Goal: Task Accomplishment & Management: Manage account settings

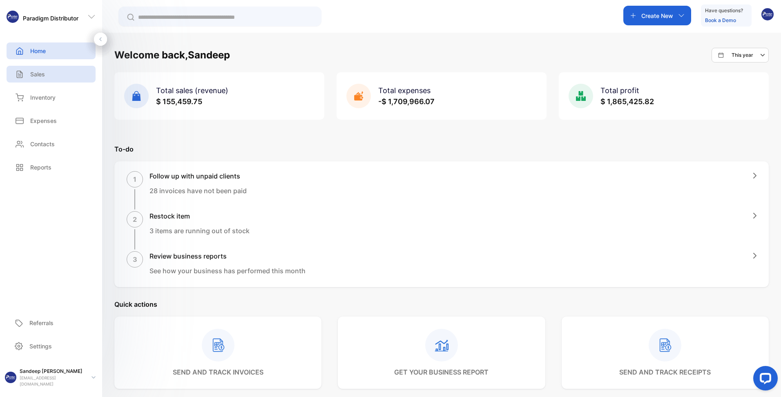
click at [34, 74] on p "Sales" at bounding box center [37, 74] width 15 height 9
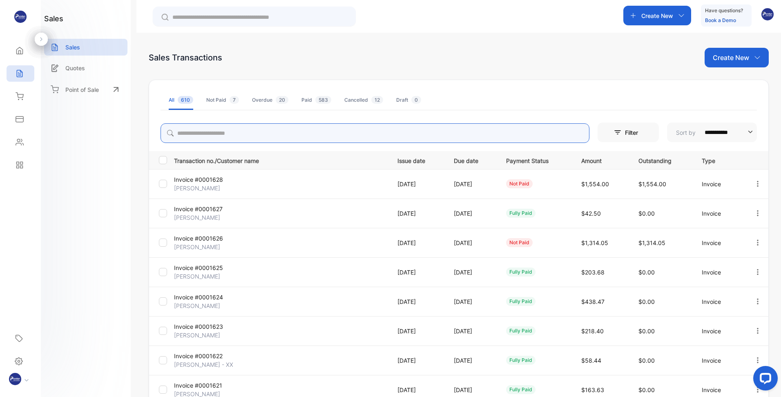
click at [256, 131] on input "search" at bounding box center [375, 133] width 429 height 20
type input "*****"
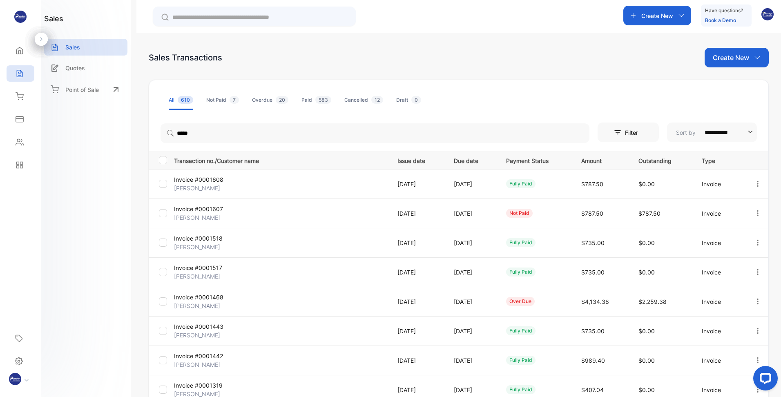
click at [503, 98] on ul "All 610 Not Paid 7 Overdue 20 Paid 583 Cancelled 12 Draft 0" at bounding box center [459, 100] width 596 height 20
click at [200, 185] on p "[PERSON_NAME]" at bounding box center [209, 188] width 71 height 9
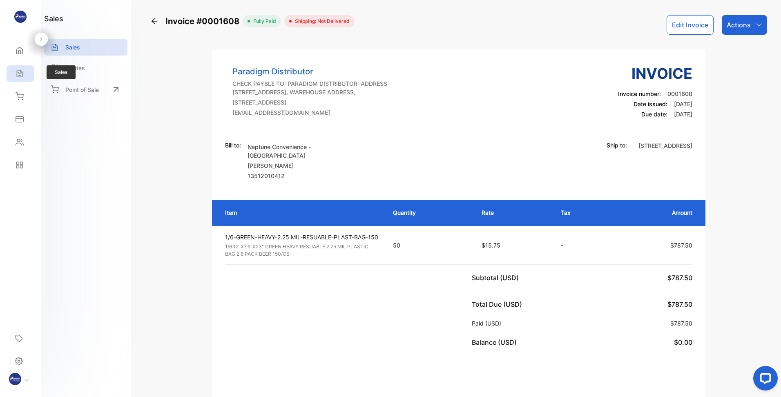
click at [17, 74] on icon at bounding box center [19, 73] width 5 height 7
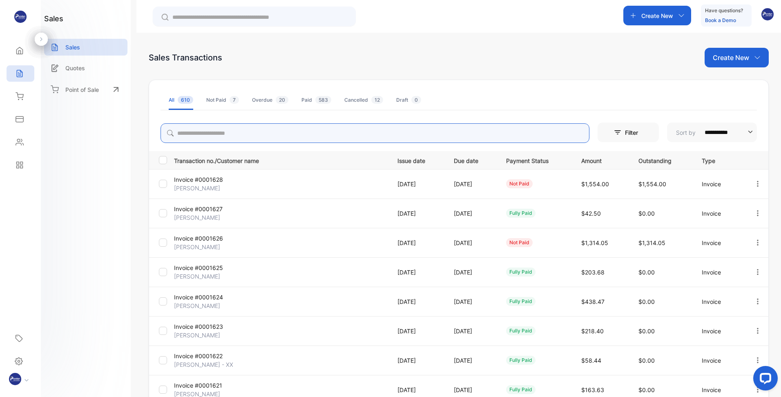
click at [213, 131] on input "search" at bounding box center [375, 133] width 429 height 20
type input "******"
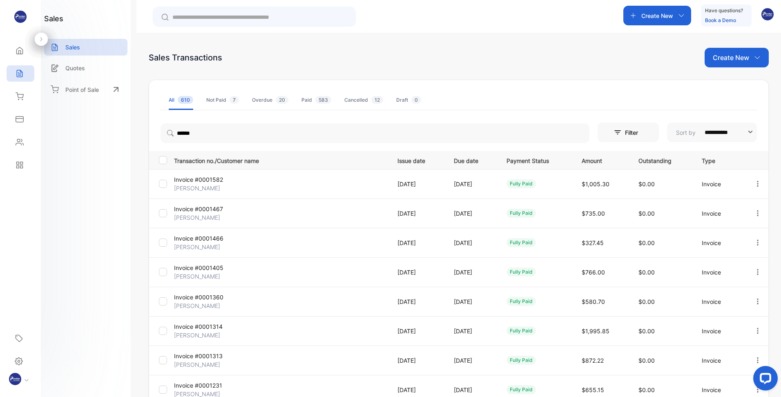
click at [200, 182] on p "Invoice #0001582" at bounding box center [209, 179] width 71 height 9
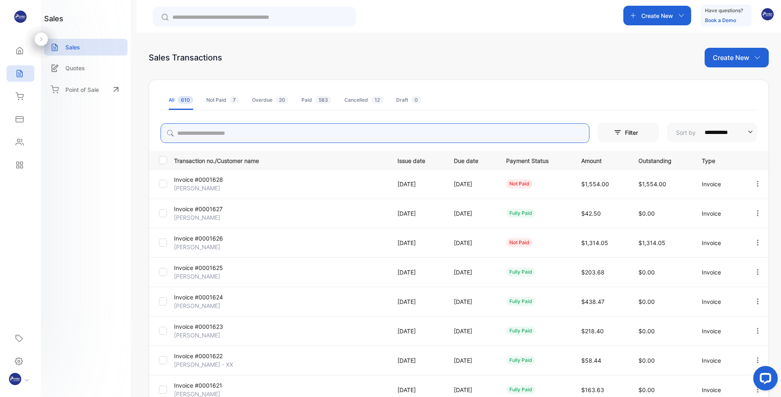
click at [262, 134] on input "search" at bounding box center [375, 133] width 429 height 20
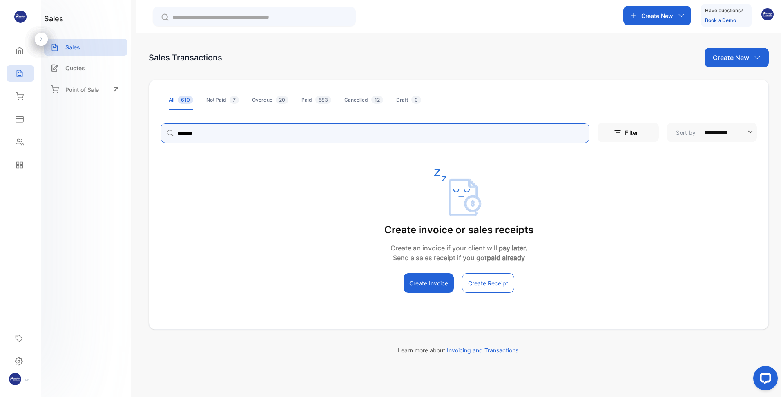
click at [313, 134] on input "*******" at bounding box center [375, 133] width 429 height 20
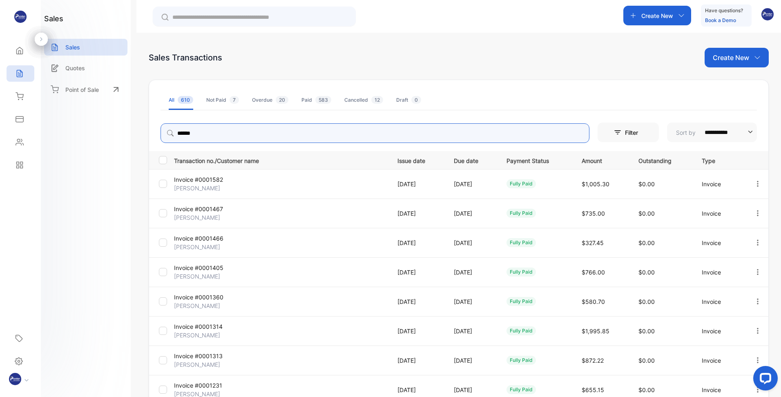
type input "******"
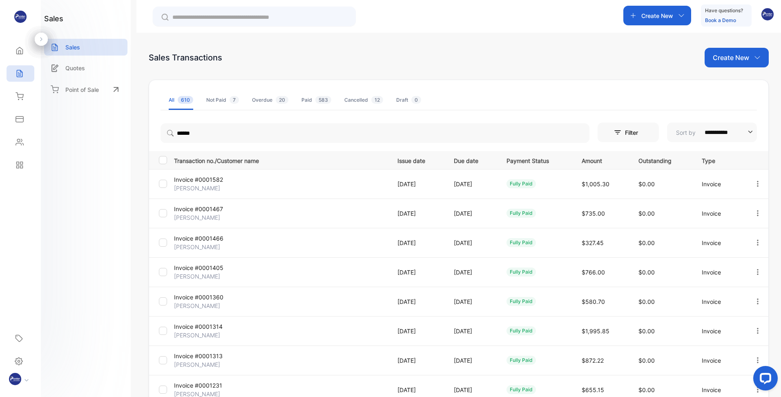
click at [205, 210] on p "Invoice #0001467" at bounding box center [209, 209] width 71 height 9
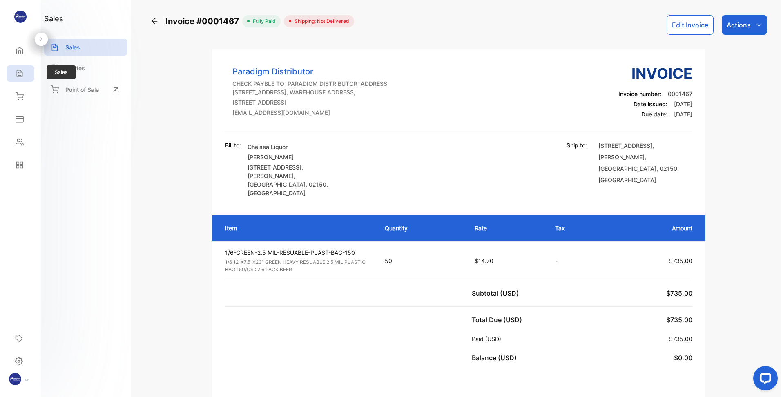
click at [16, 72] on icon at bounding box center [20, 73] width 8 height 8
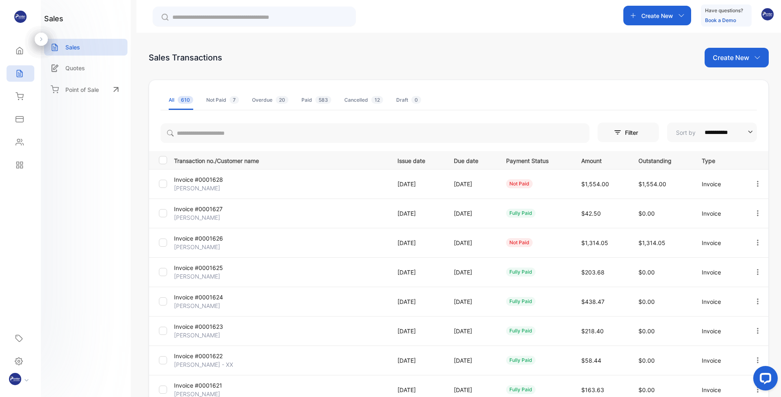
click at [195, 176] on p "Invoice #0001628" at bounding box center [209, 179] width 71 height 9
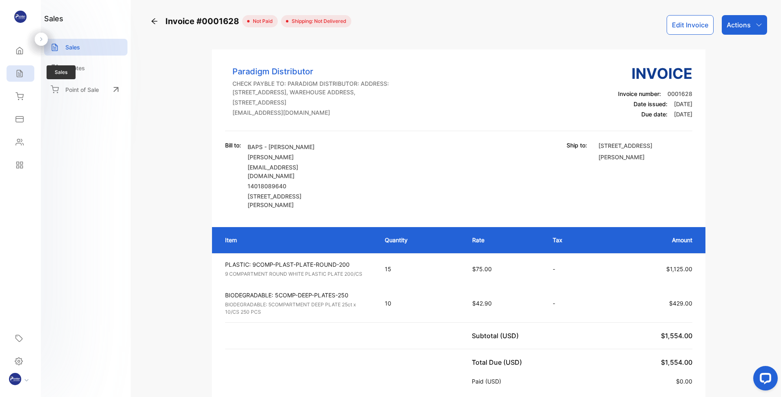
click at [18, 77] on icon at bounding box center [19, 73] width 5 height 7
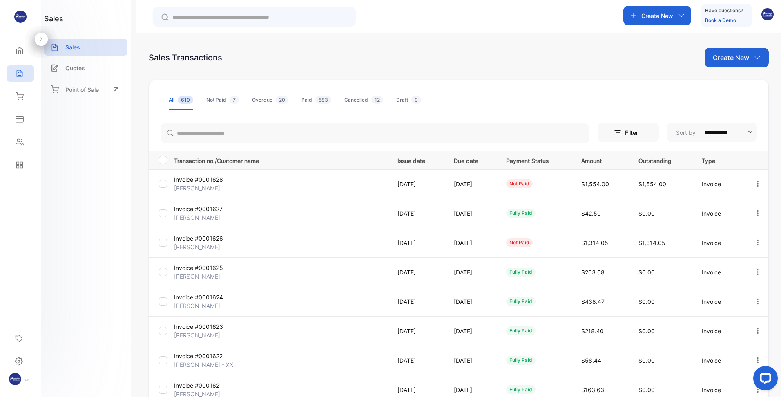
click at [199, 244] on p "[PERSON_NAME]" at bounding box center [209, 247] width 71 height 9
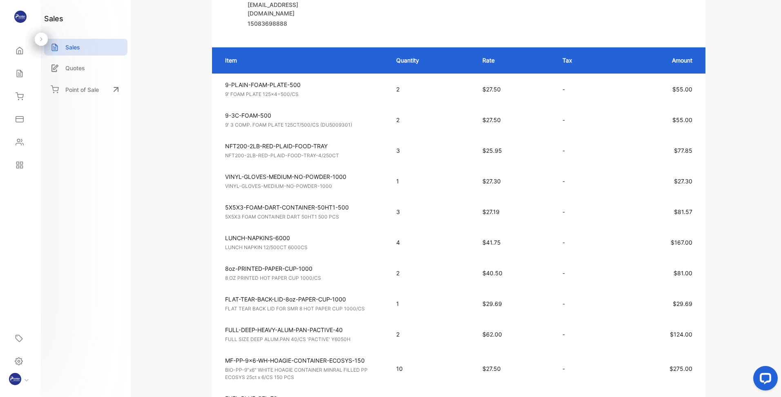
scroll to position [82, 0]
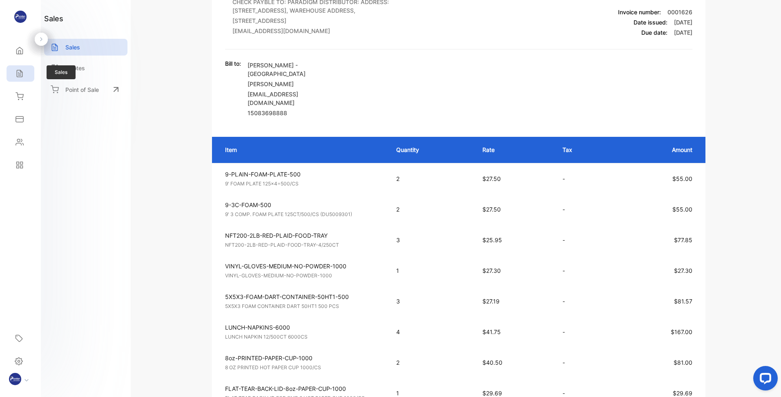
click at [19, 71] on icon at bounding box center [20, 73] width 8 height 8
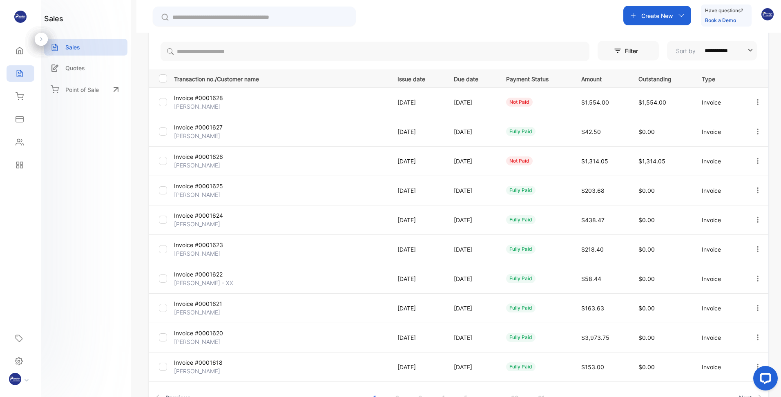
click at [200, 160] on p "Invoice #0001626" at bounding box center [209, 156] width 71 height 9
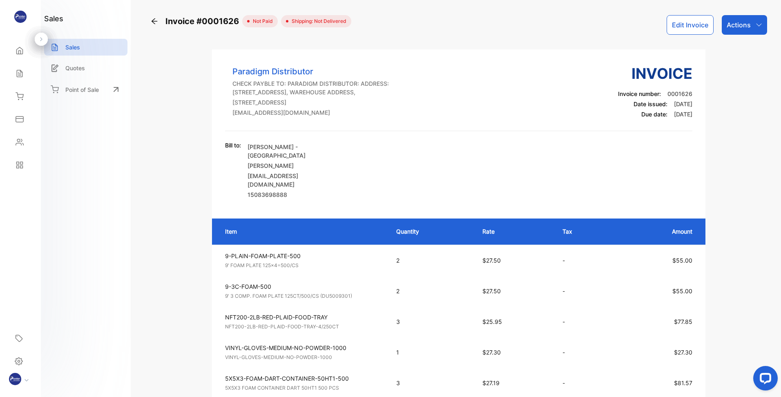
click at [684, 27] on button "Edit Invoice" at bounding box center [690, 25] width 47 height 20
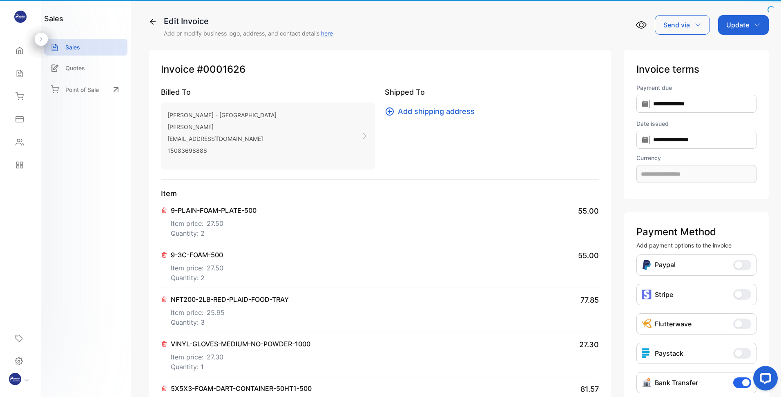
type input "**********"
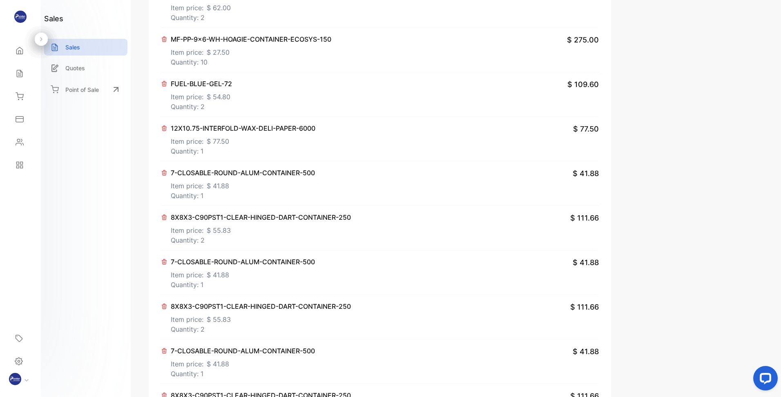
scroll to position [950, 0]
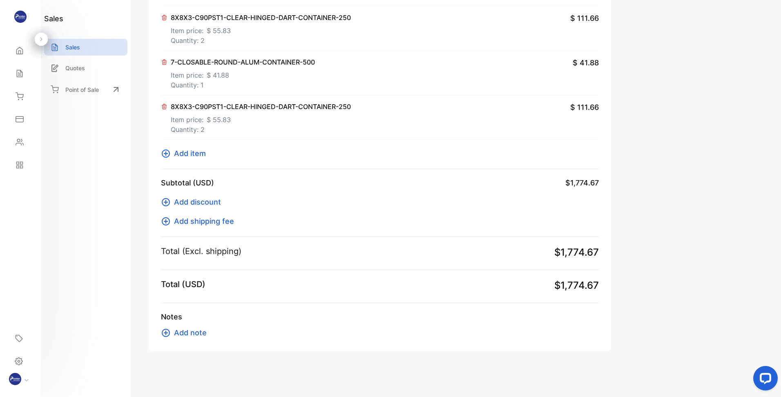
click at [165, 108] on icon at bounding box center [164, 106] width 4 height 5
click at [164, 107] on icon at bounding box center [164, 106] width 4 height 5
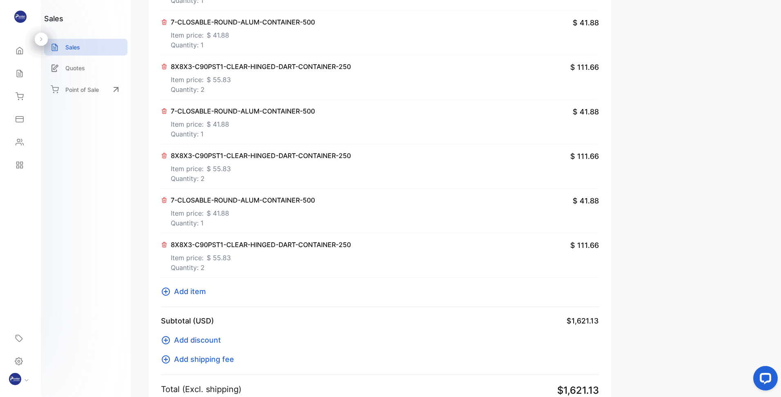
scroll to position [697, 0]
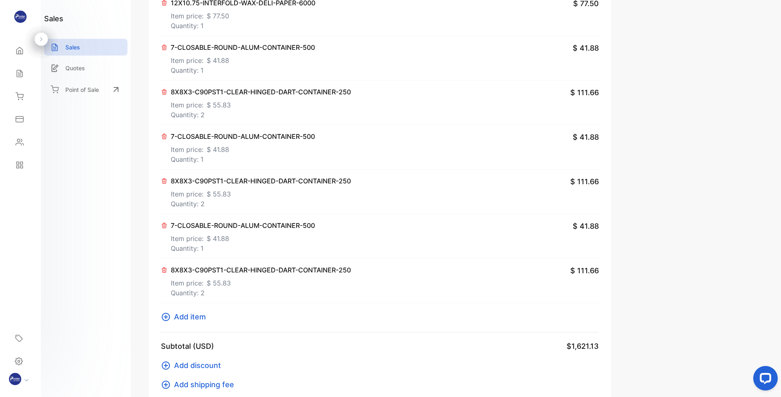
click at [164, 270] on icon at bounding box center [164, 270] width 4 height 5
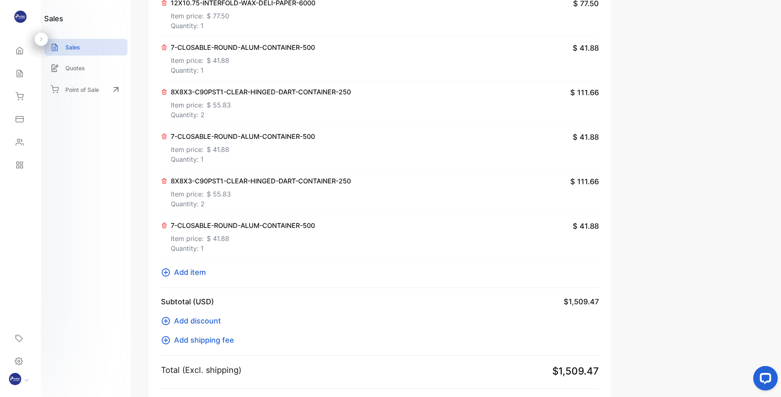
click at [164, 224] on icon at bounding box center [164, 225] width 4 height 5
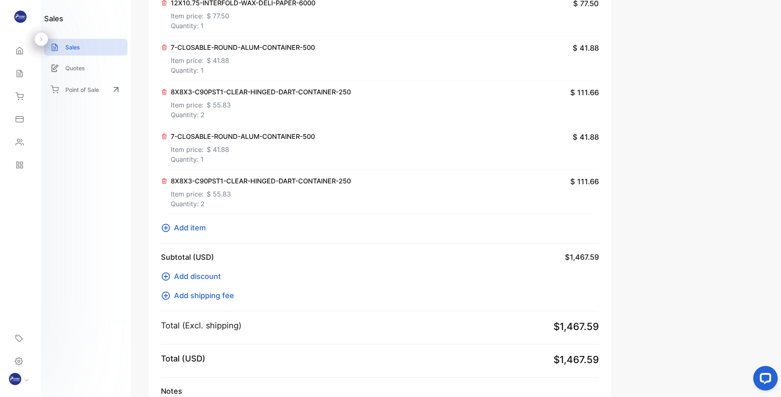
click at [164, 183] on icon at bounding box center [164, 181] width 7 height 7
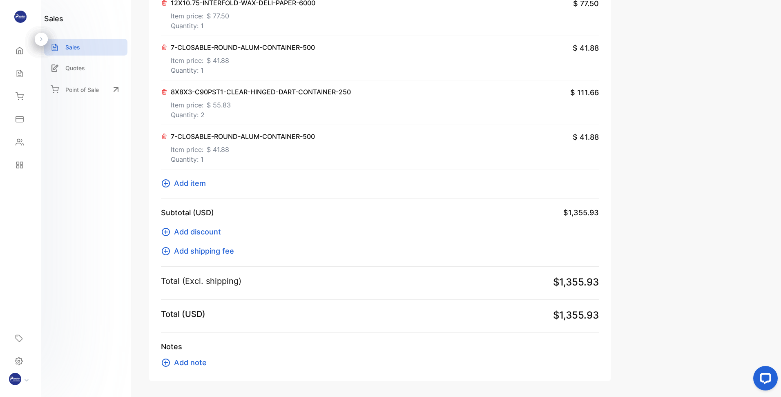
click at [164, 136] on icon at bounding box center [164, 136] width 4 height 5
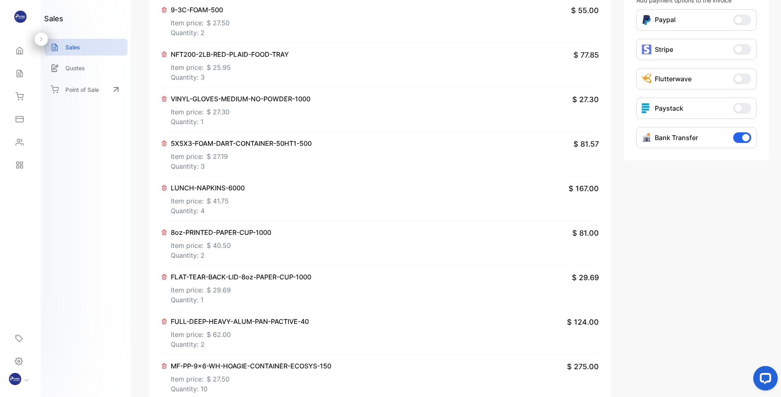
scroll to position [0, 0]
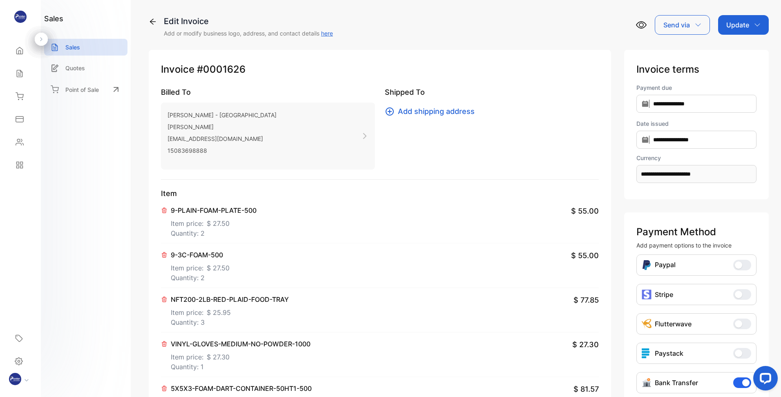
click at [749, 27] on div "Update" at bounding box center [743, 25] width 51 height 20
click at [740, 49] on div "Invoice" at bounding box center [744, 52] width 47 height 16
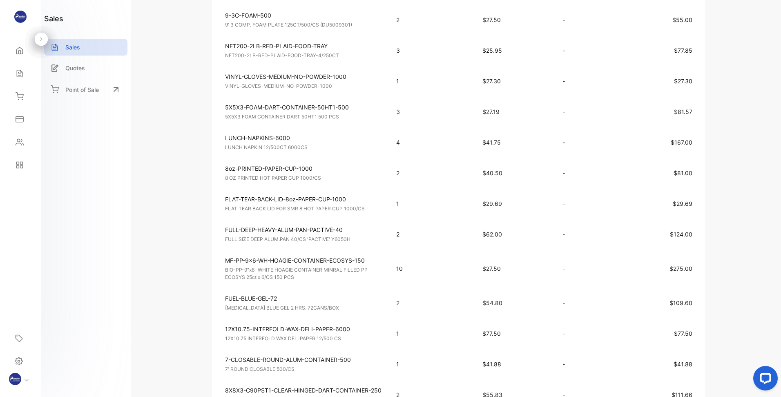
scroll to position [408, 0]
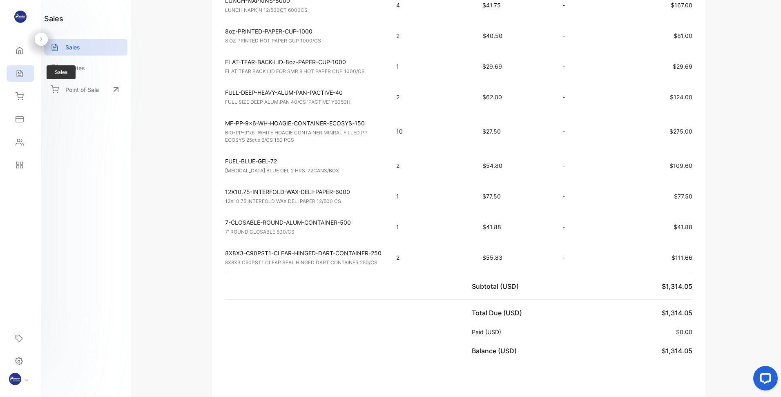
click at [16, 76] on icon at bounding box center [20, 73] width 8 height 8
